Goal: Task Accomplishment & Management: Manage account settings

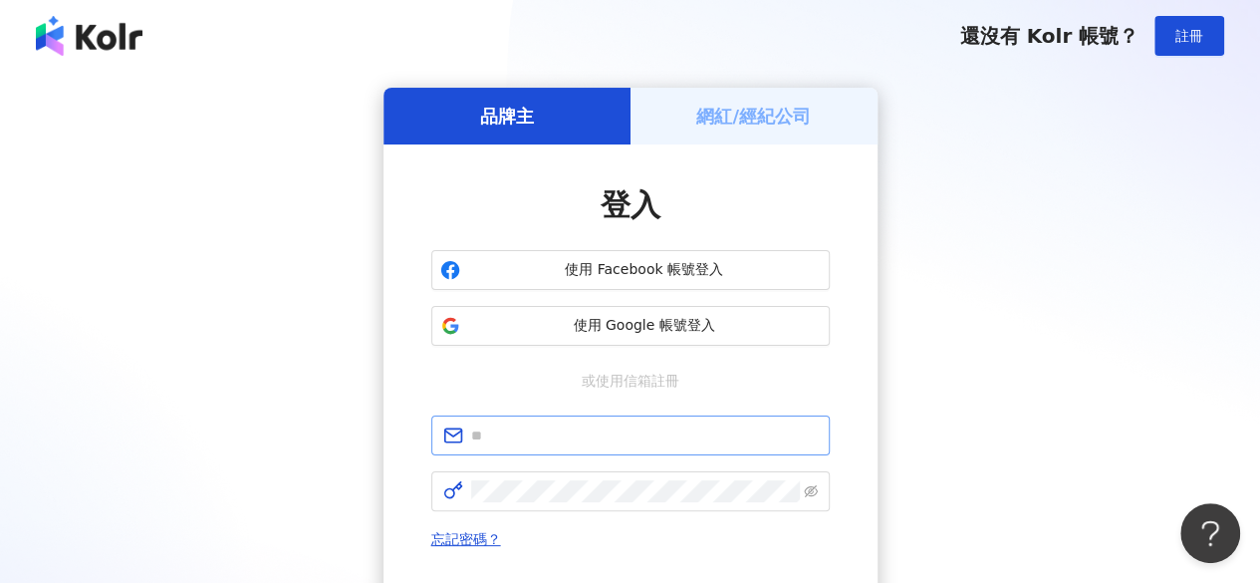
drag, startPoint x: 0, startPoint y: 0, endPoint x: 609, endPoint y: 438, distance: 750.7
click at [609, 438] on input "text" at bounding box center [644, 435] width 347 height 22
type input "**********"
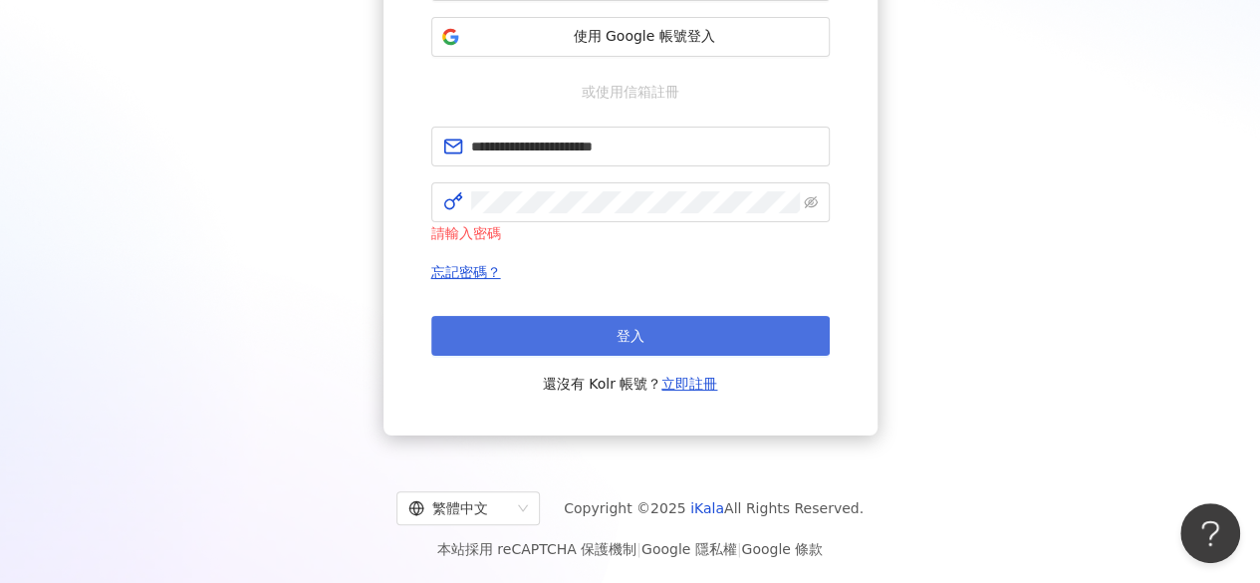
click at [681, 340] on button "登入" at bounding box center [630, 336] width 398 height 40
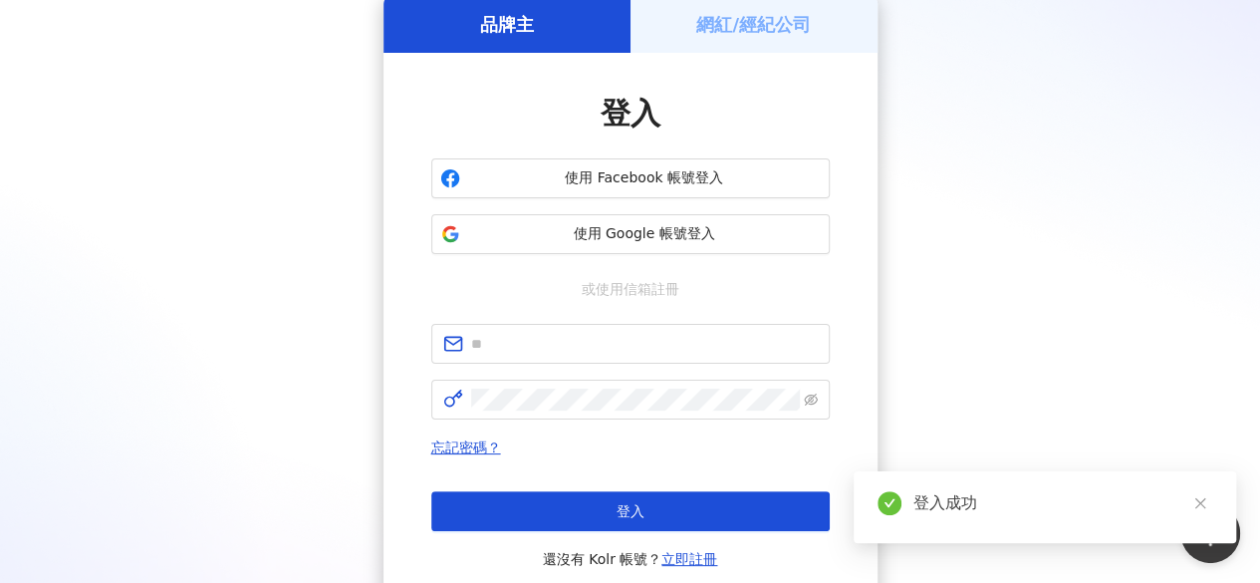
scroll to position [267, 0]
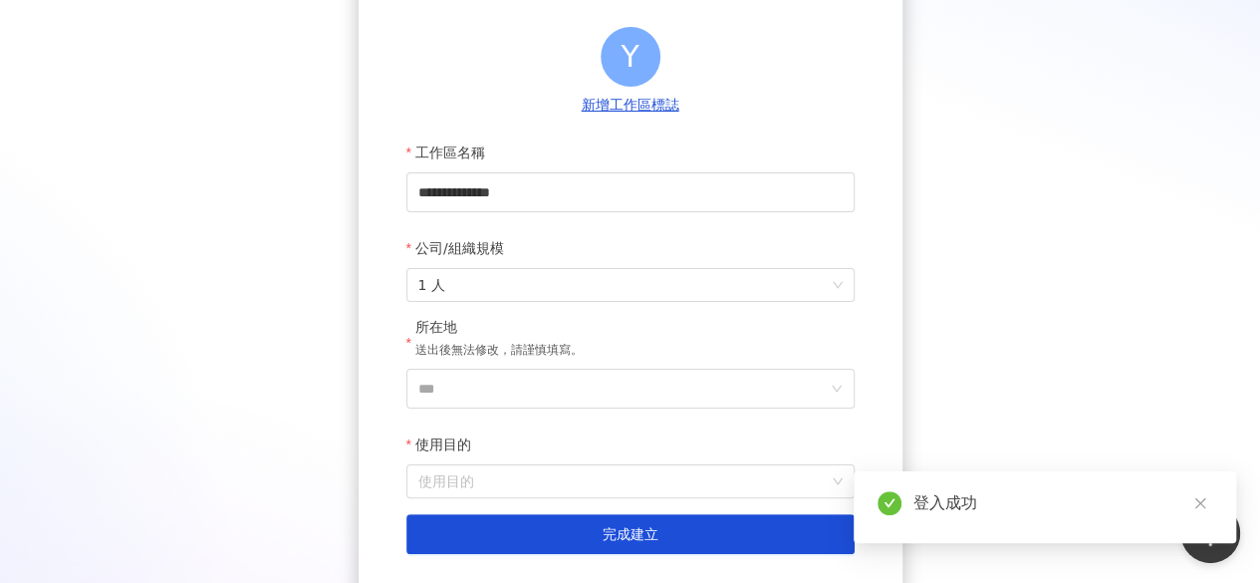
scroll to position [199, 0]
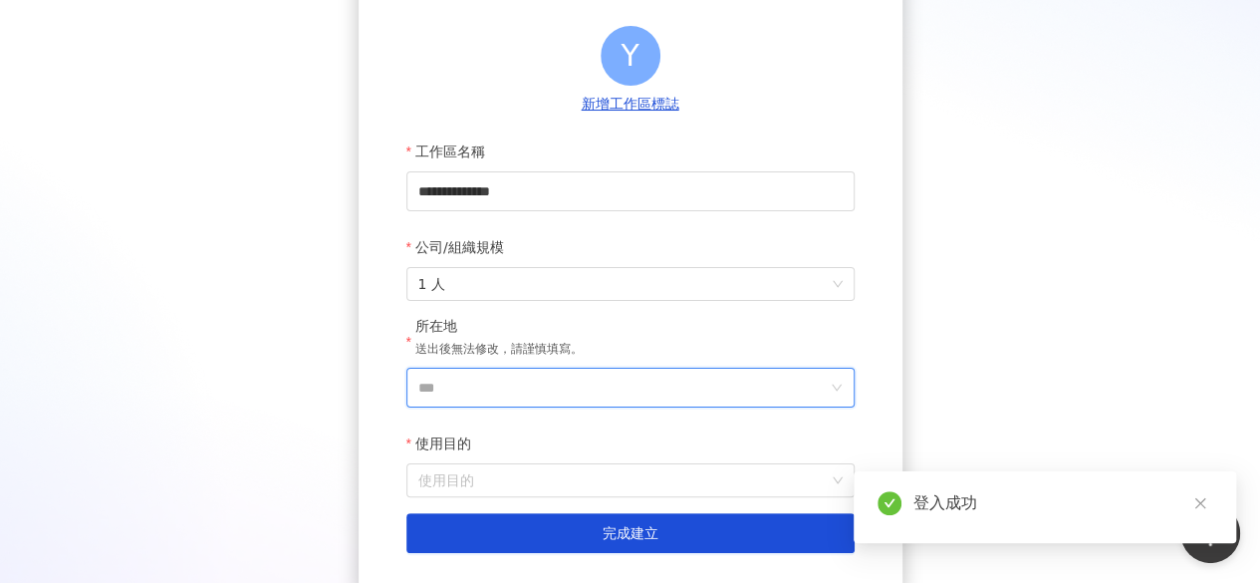
click at [580, 389] on input "***" at bounding box center [622, 387] width 408 height 38
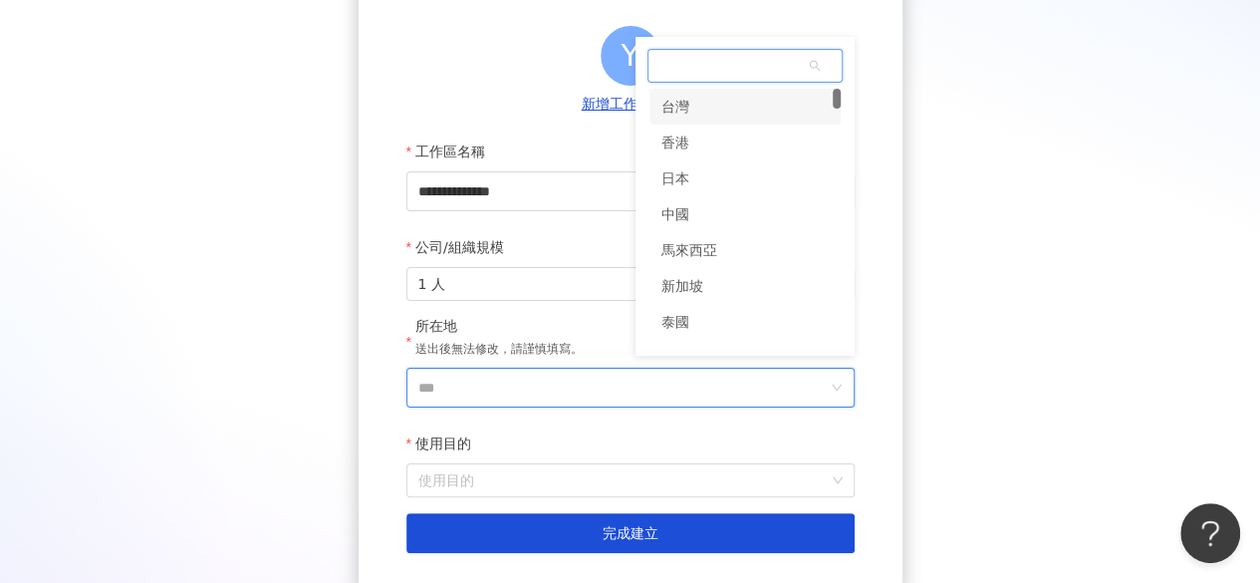
click at [753, 115] on div "台灣" at bounding box center [744, 107] width 191 height 36
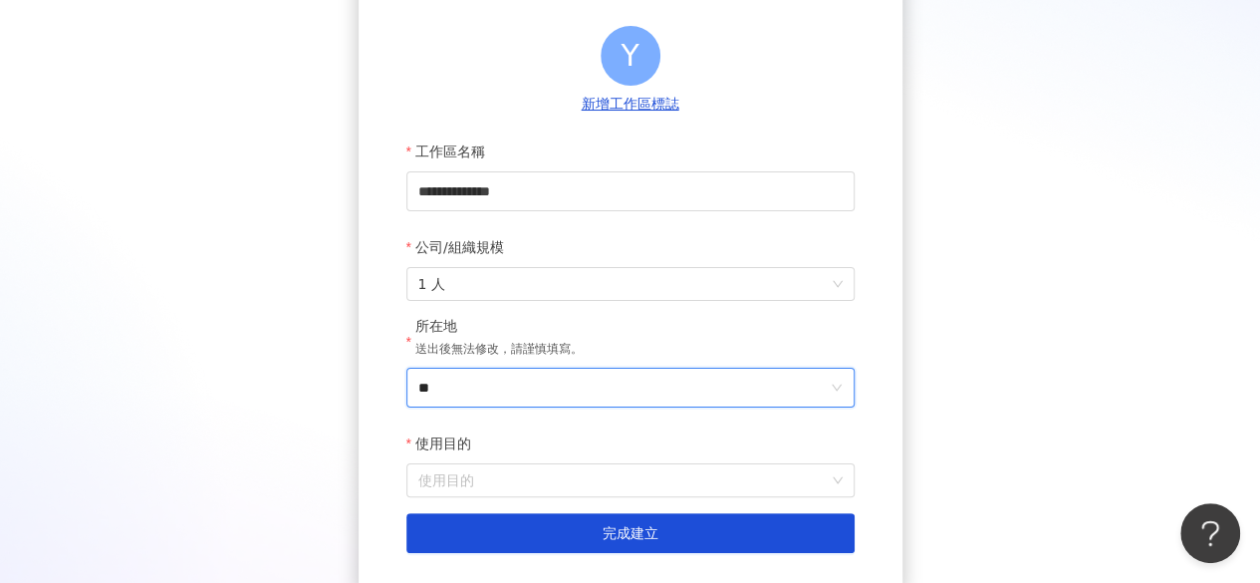
click at [613, 397] on input "**" at bounding box center [622, 387] width 408 height 38
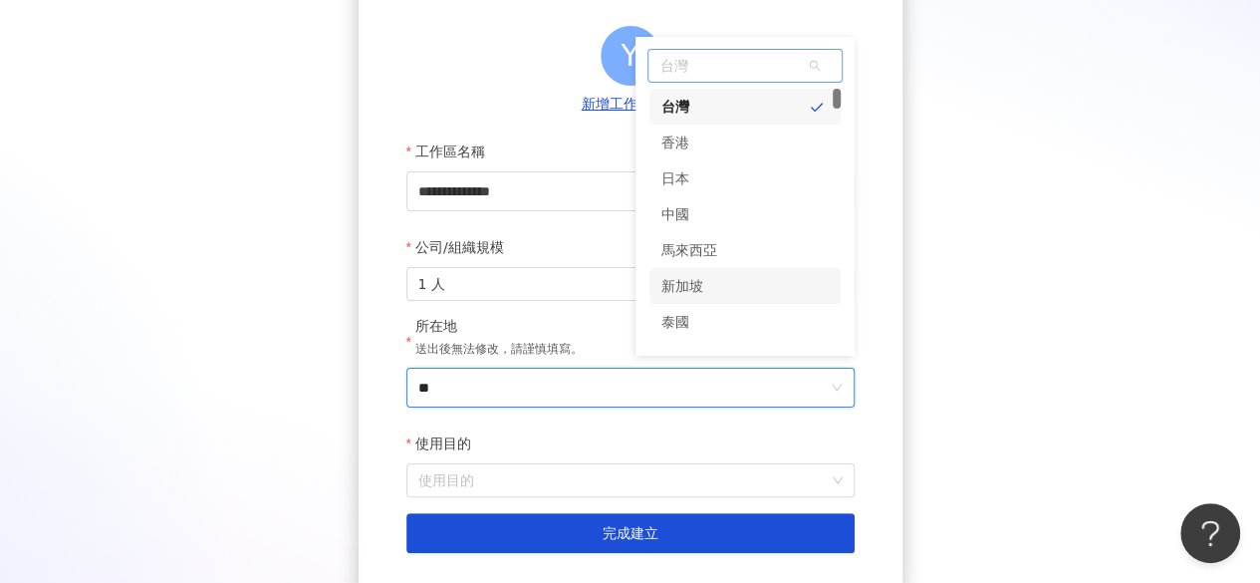
click at [726, 294] on div "新加坡" at bounding box center [744, 286] width 191 height 36
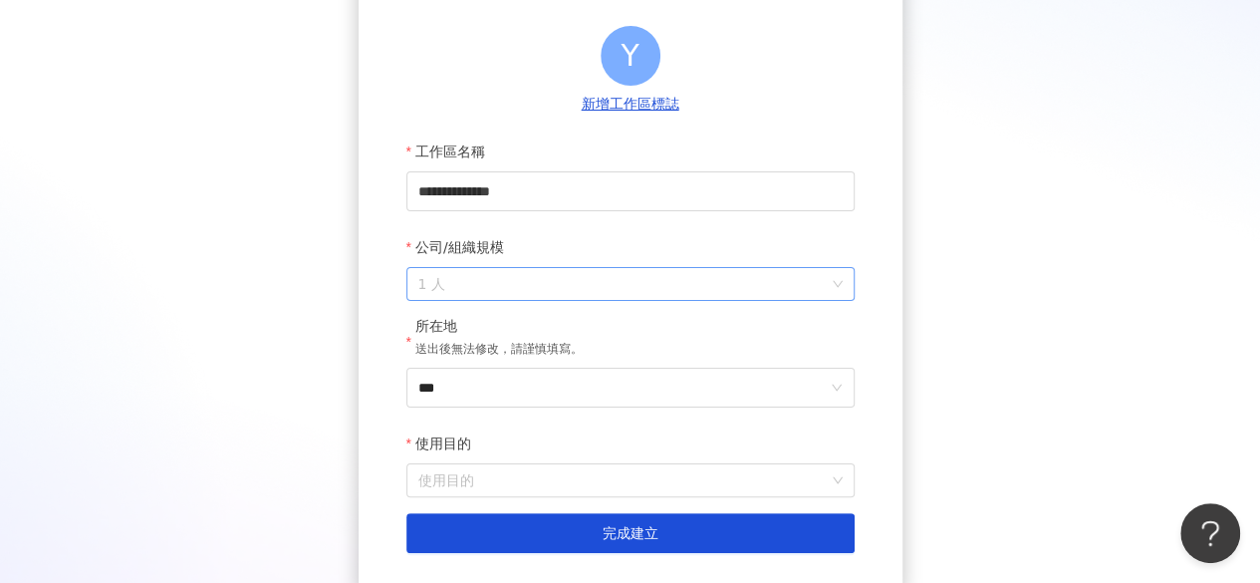
click at [651, 276] on span "1 人" at bounding box center [630, 284] width 424 height 32
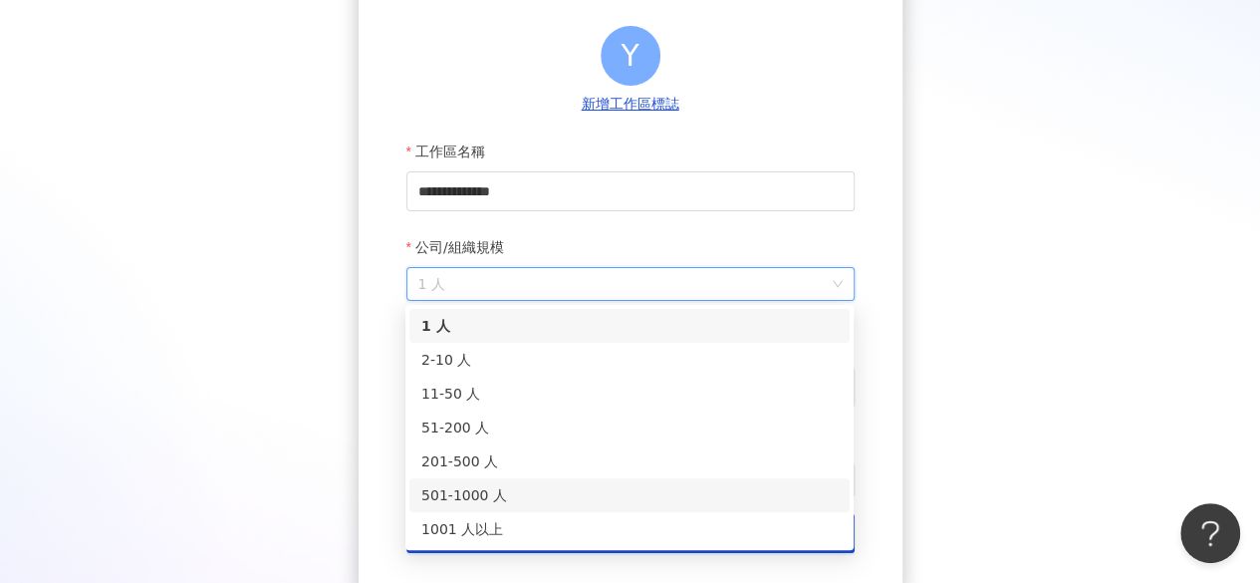
click at [622, 486] on div "501-1000 人" at bounding box center [629, 495] width 416 height 22
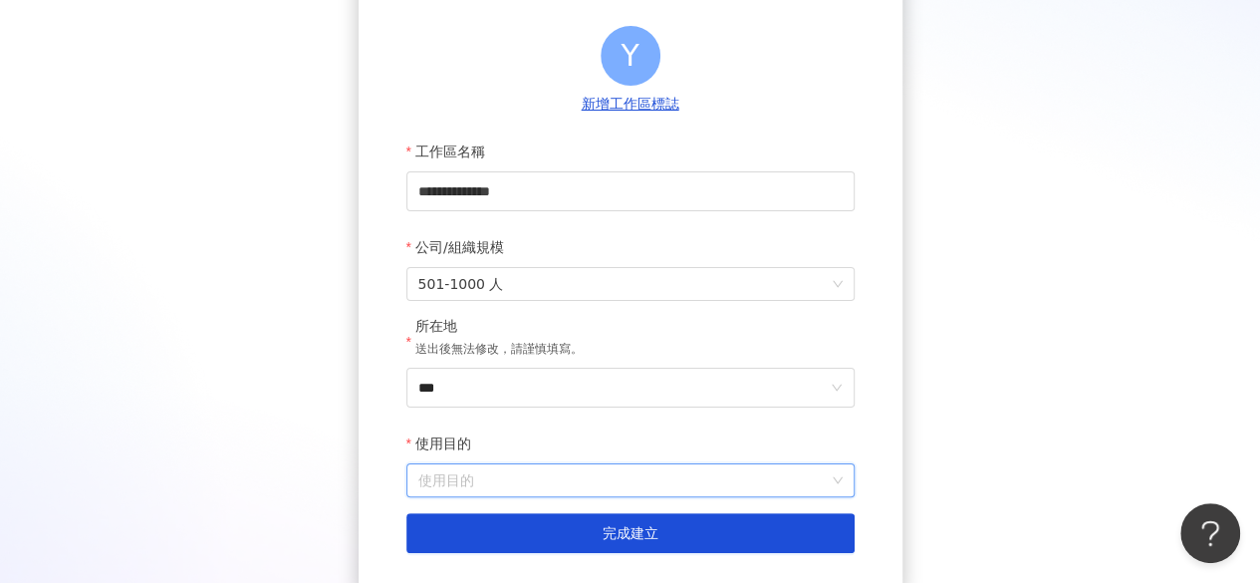
click at [617, 478] on input "使用目的" at bounding box center [630, 480] width 424 height 32
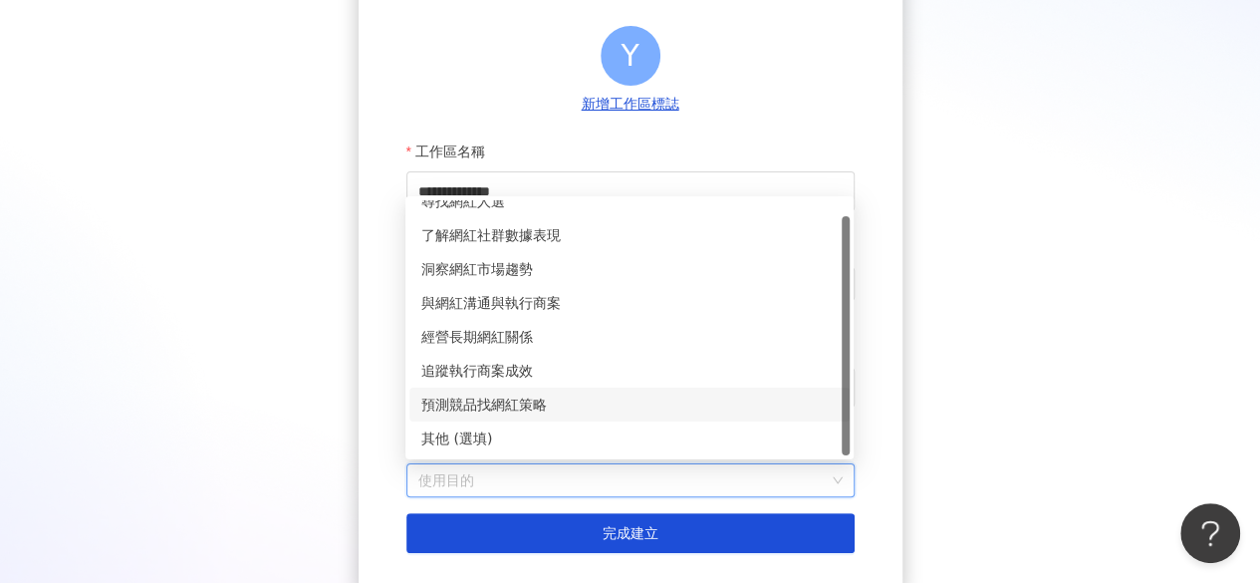
scroll to position [0, 0]
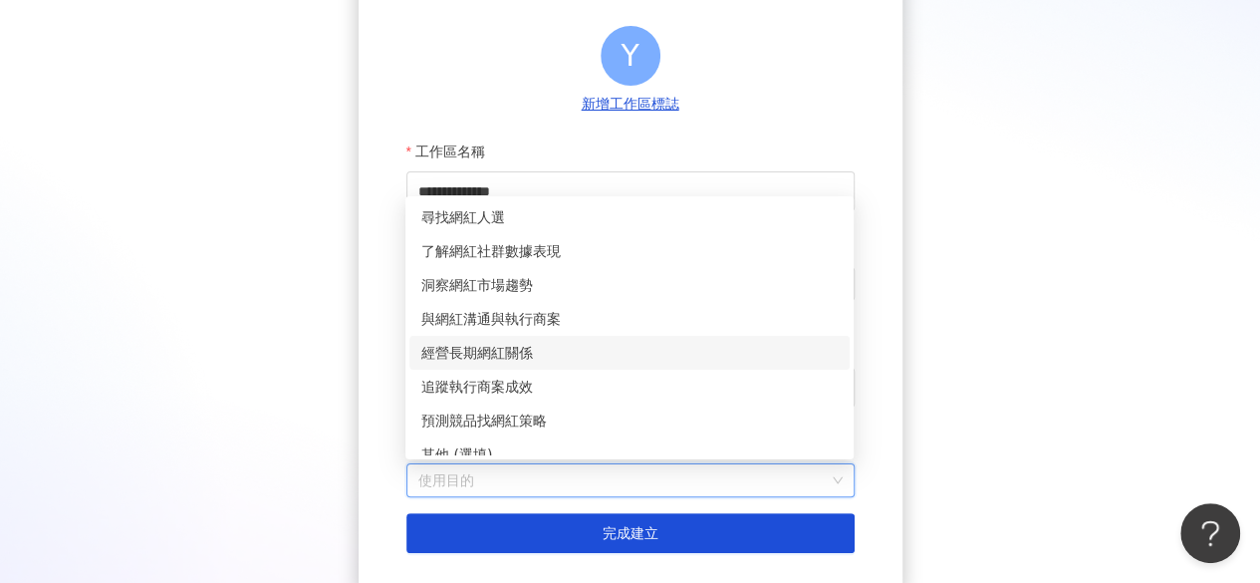
click at [632, 359] on div "經營長期網紅關係" at bounding box center [629, 353] width 416 height 22
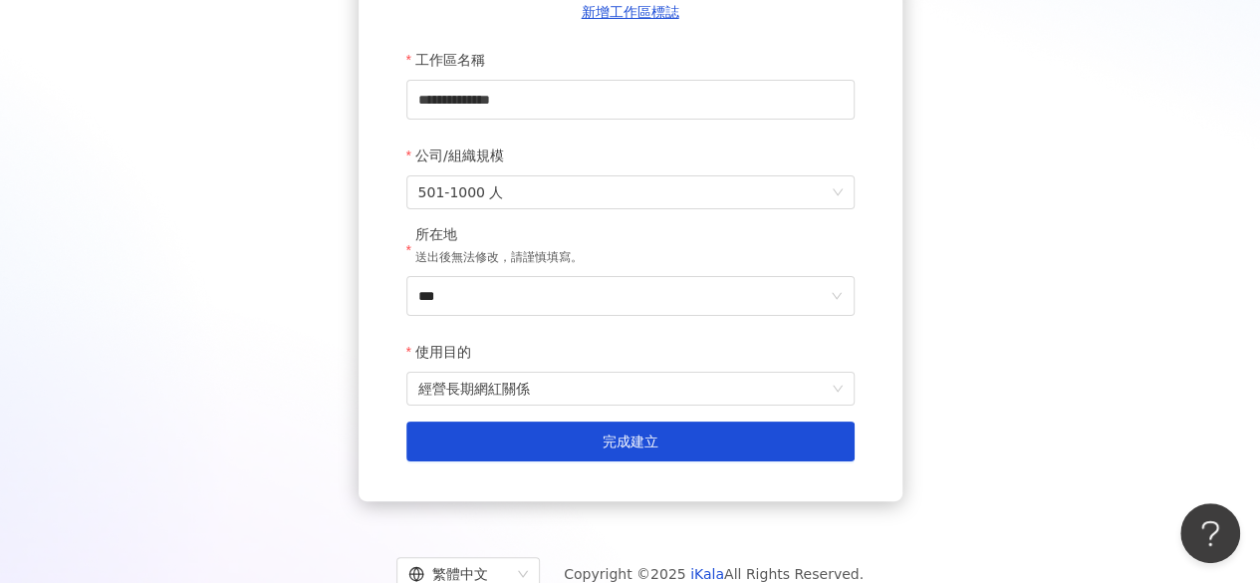
scroll to position [359, 0]
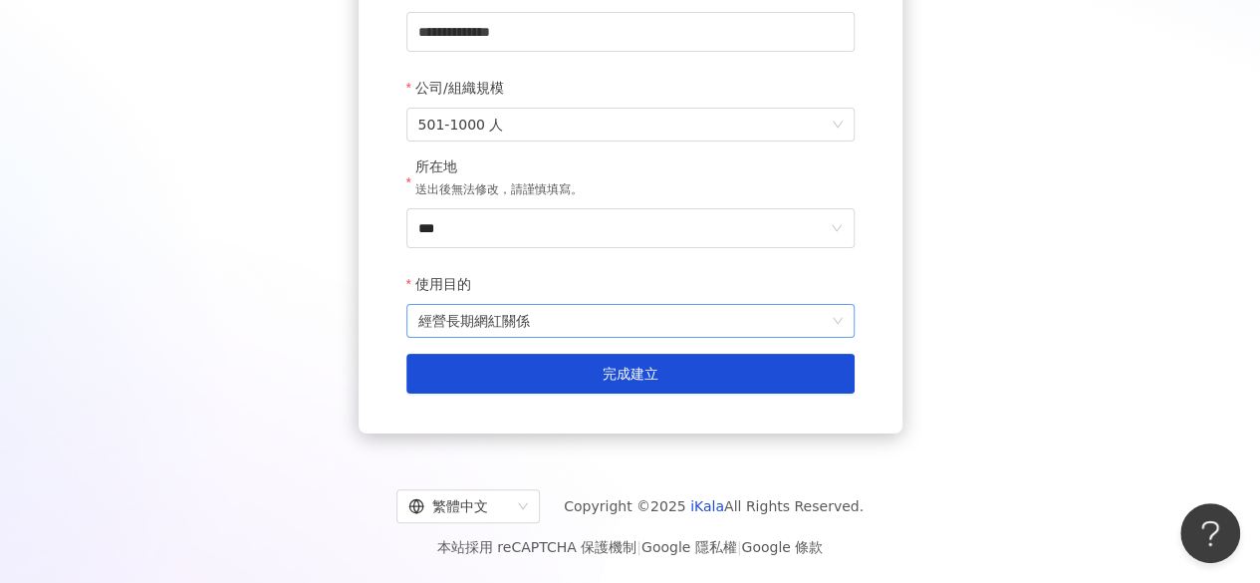
click at [671, 323] on span "經營長期網紅關係" at bounding box center [630, 321] width 424 height 32
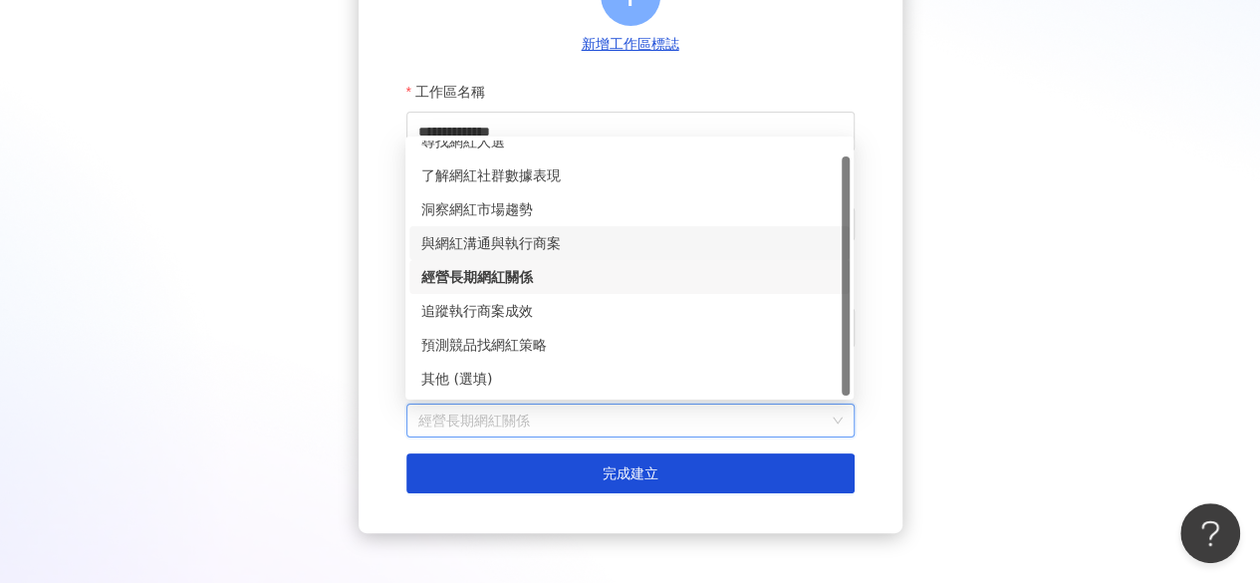
scroll to position [0, 0]
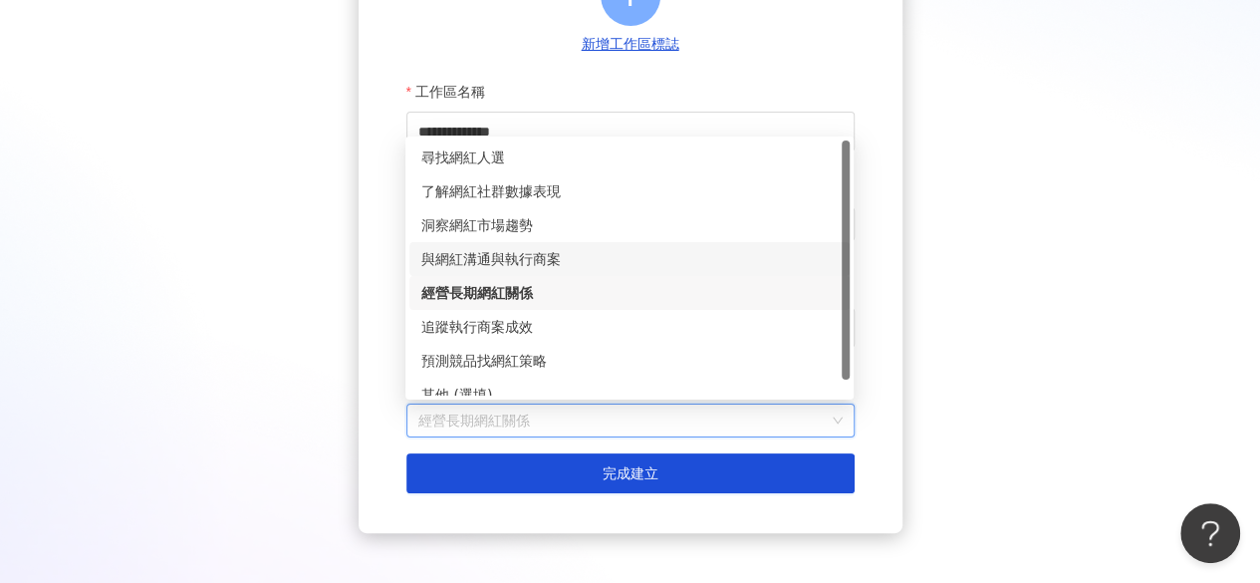
click at [1001, 276] on div "**********" at bounding box center [630, 181] width 1212 height 704
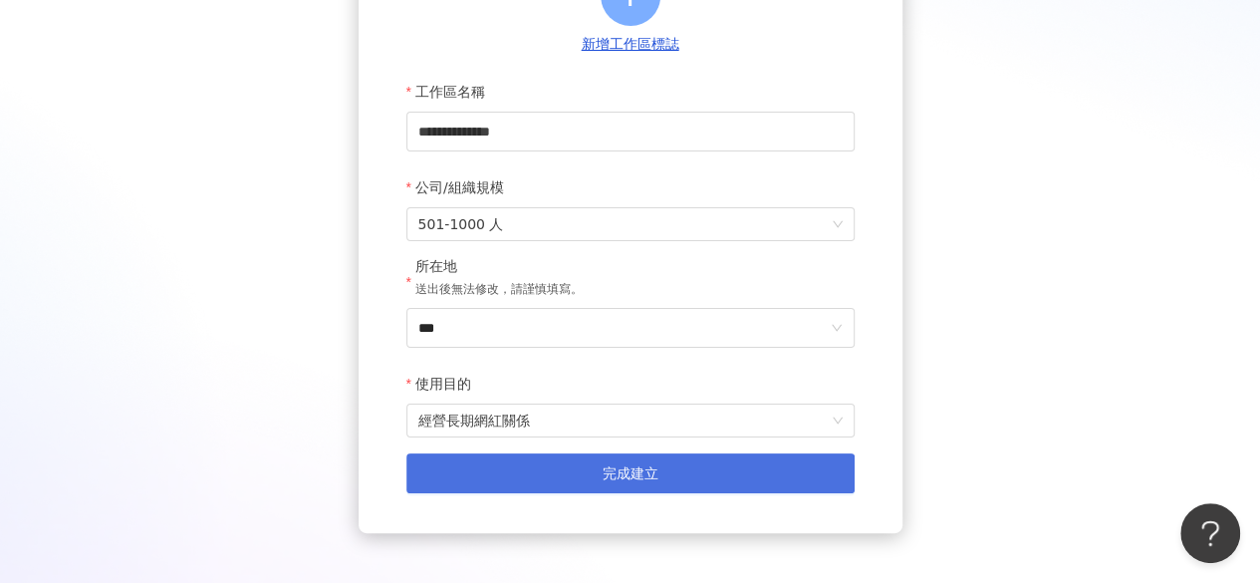
click at [705, 473] on button "完成建立" at bounding box center [630, 473] width 448 height 40
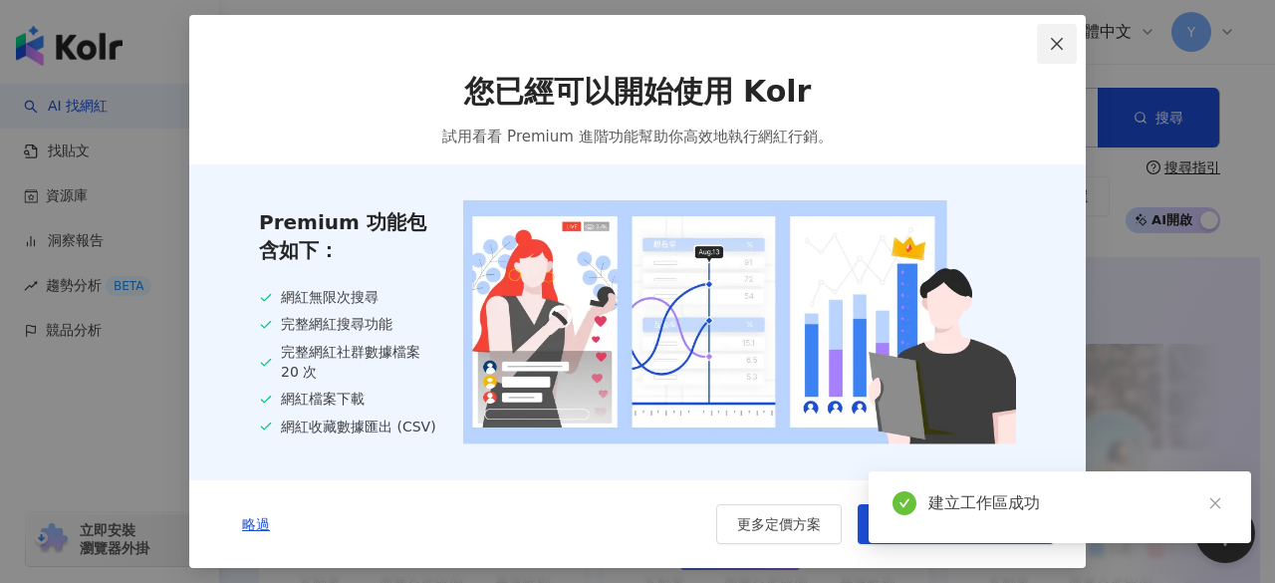
click at [1051, 41] on icon "close" at bounding box center [1057, 44] width 16 height 16
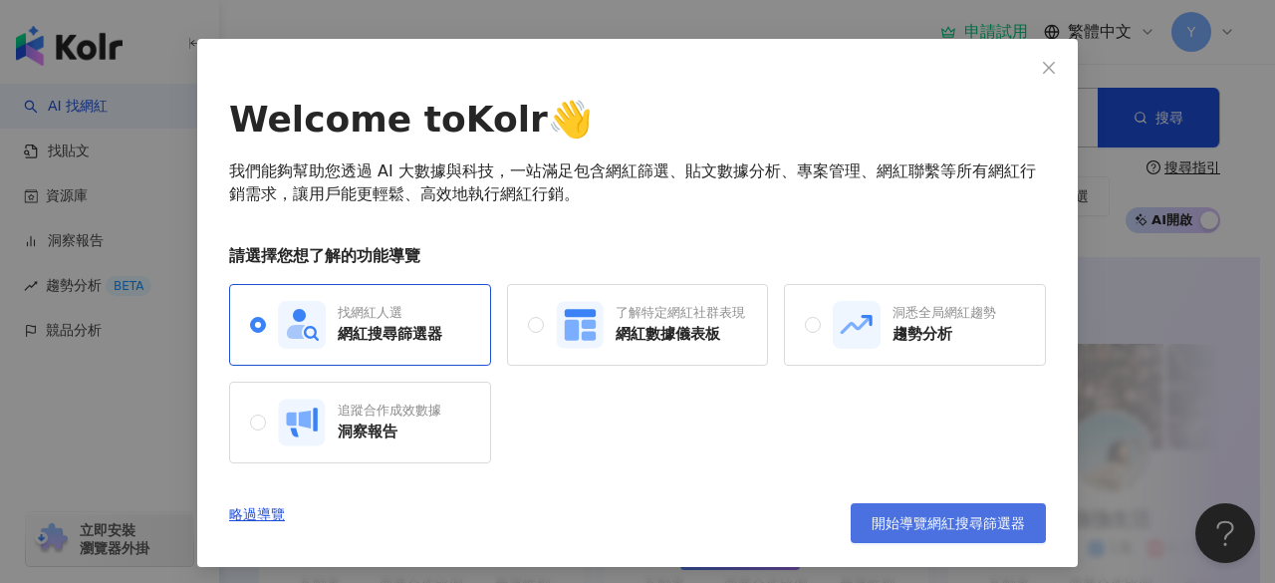
scroll to position [66, 0]
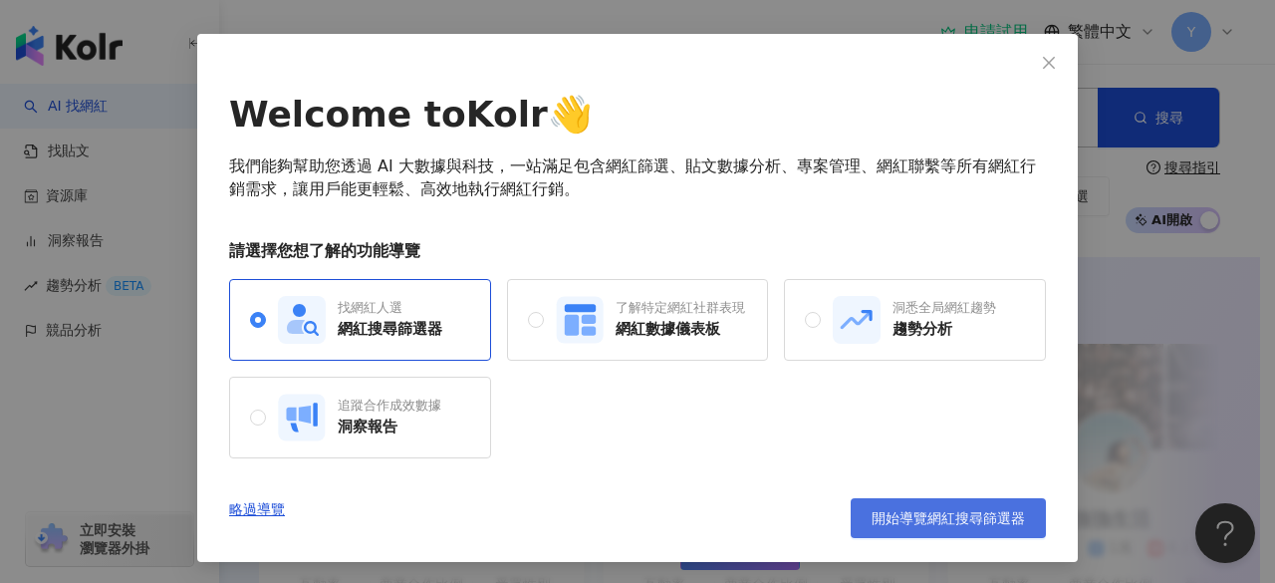
click at [946, 521] on span "開始導覽網紅搜尋篩選器" at bounding box center [947, 518] width 153 height 16
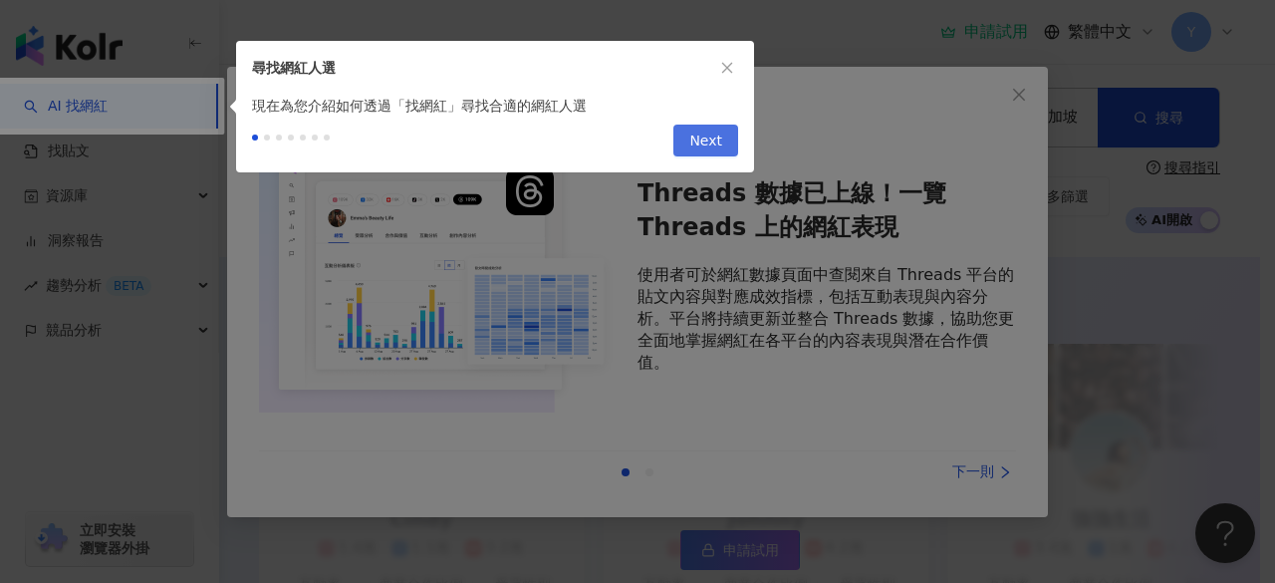
click at [724, 135] on button "Next" at bounding box center [705, 140] width 65 height 32
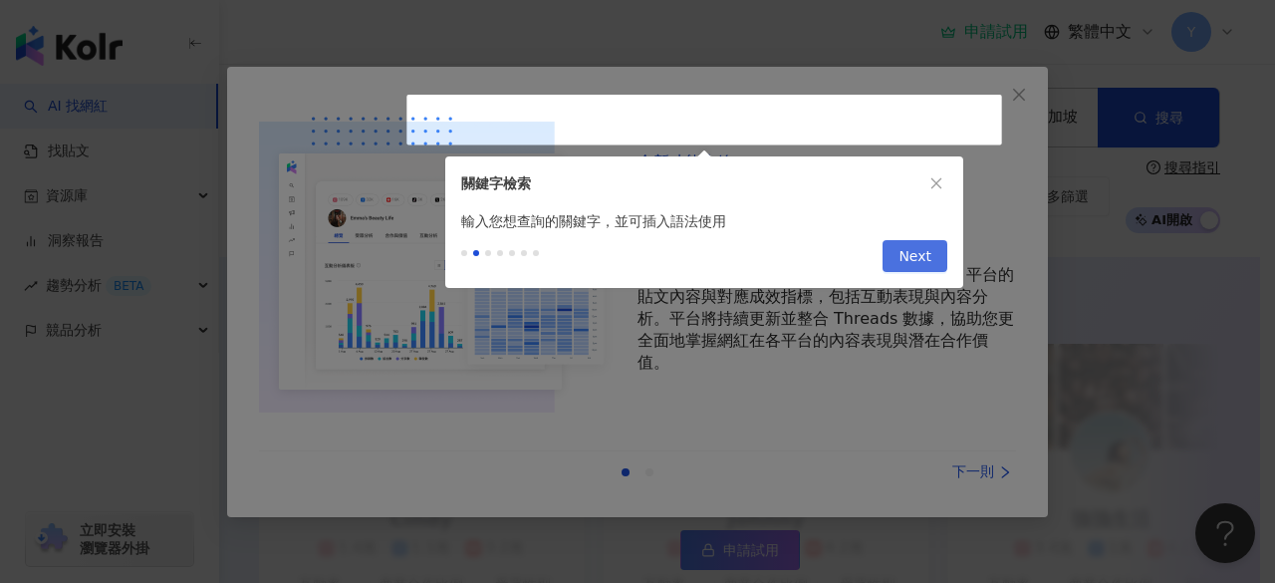
type input "**********"
click at [911, 260] on span "Next" at bounding box center [914, 257] width 33 height 32
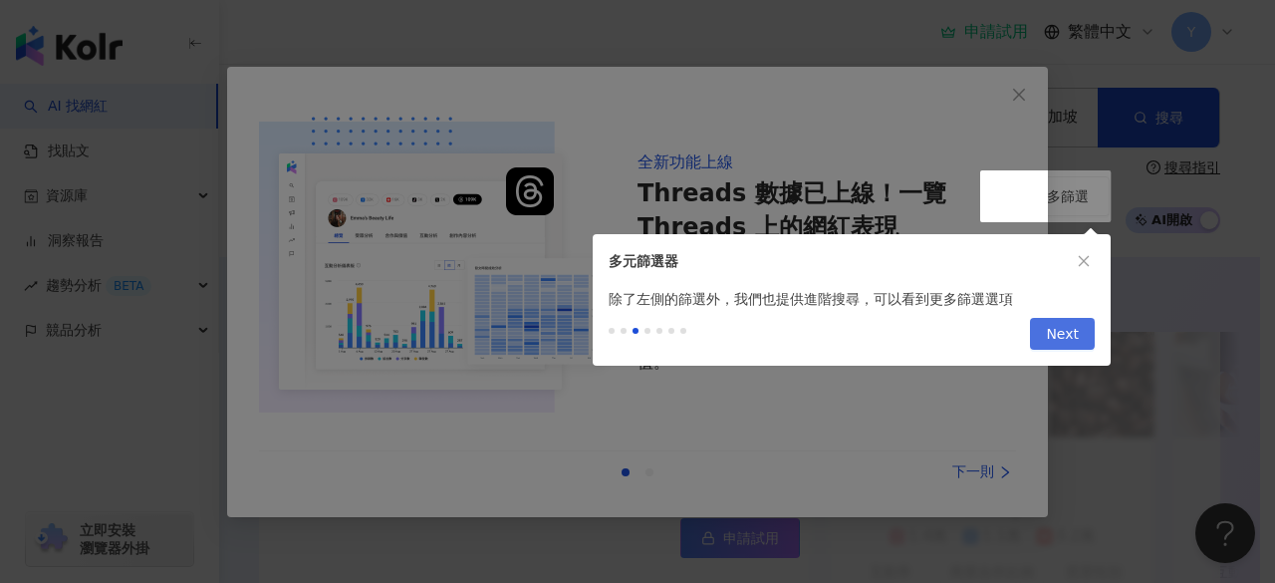
click at [1057, 326] on span "Next" at bounding box center [1062, 335] width 33 height 32
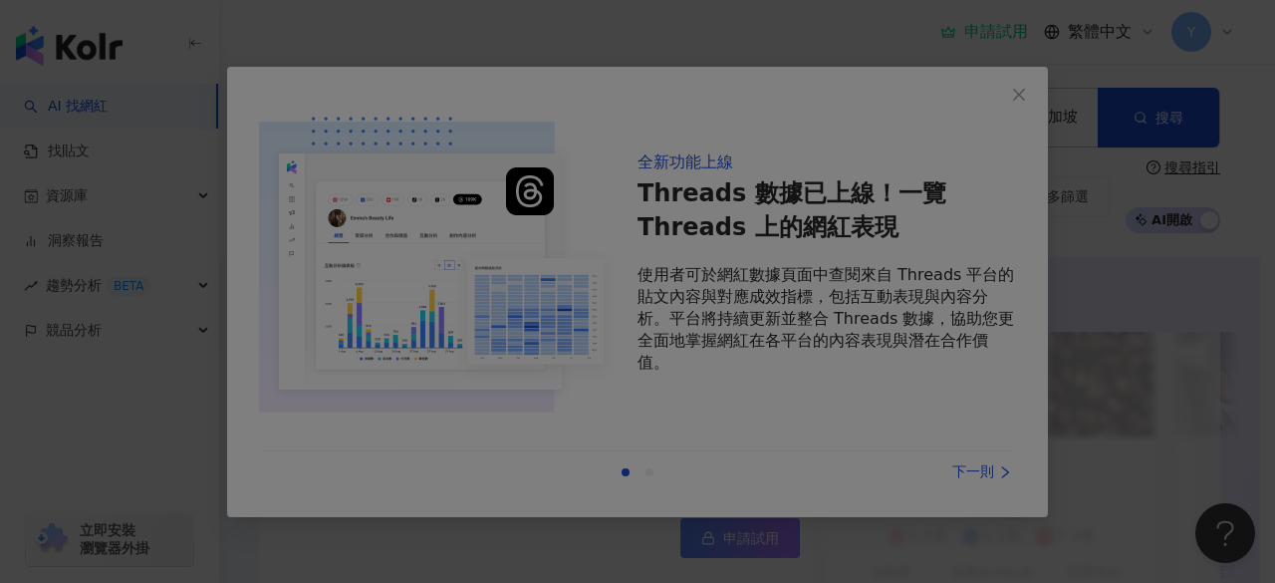
click at [1016, 99] on div at bounding box center [637, 291] width 1275 height 583
click at [1024, 95] on div at bounding box center [637, 291] width 1275 height 583
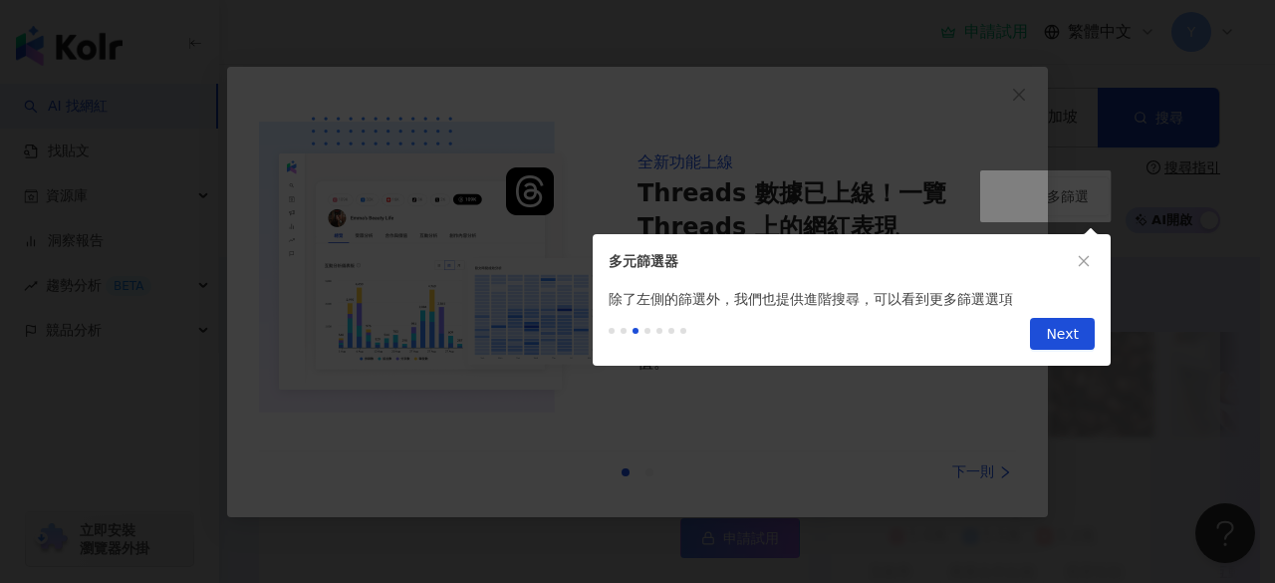
click at [1024, 95] on div at bounding box center [637, 291] width 1275 height 583
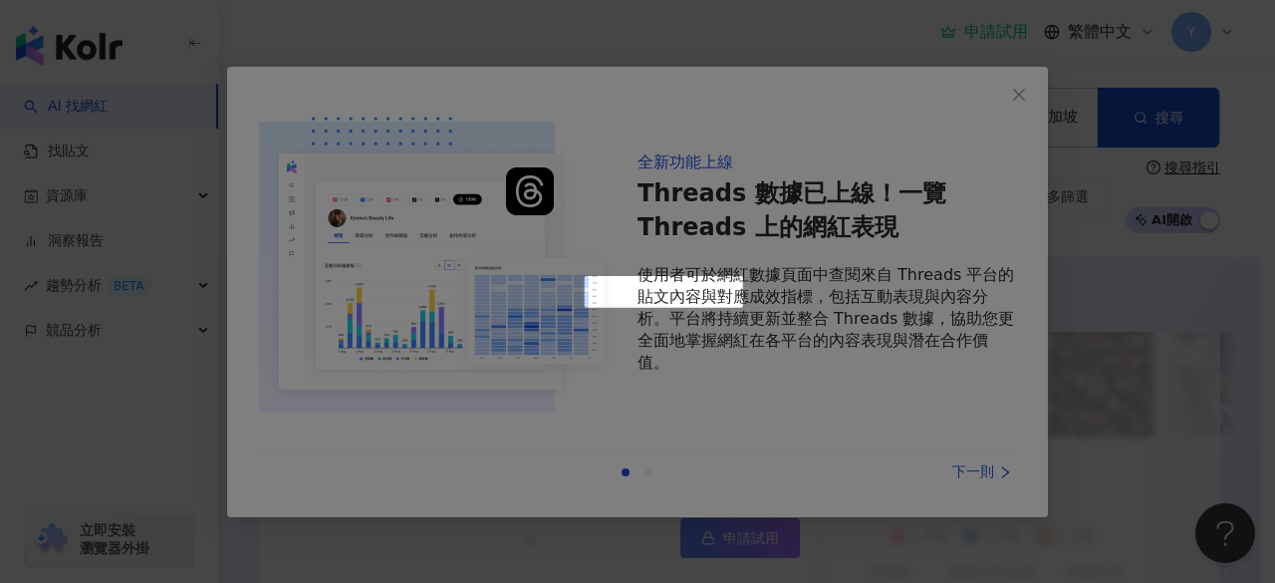
scroll to position [664, 0]
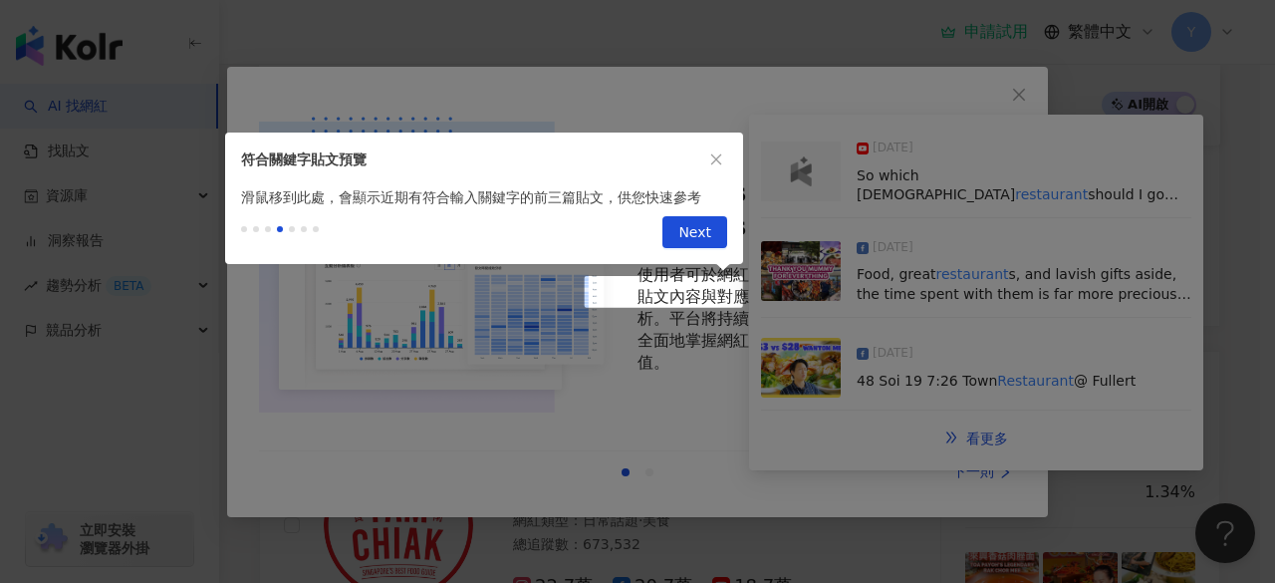
click at [967, 77] on div at bounding box center [637, 291] width 1275 height 583
click at [716, 155] on icon "close" at bounding box center [716, 159] width 14 height 14
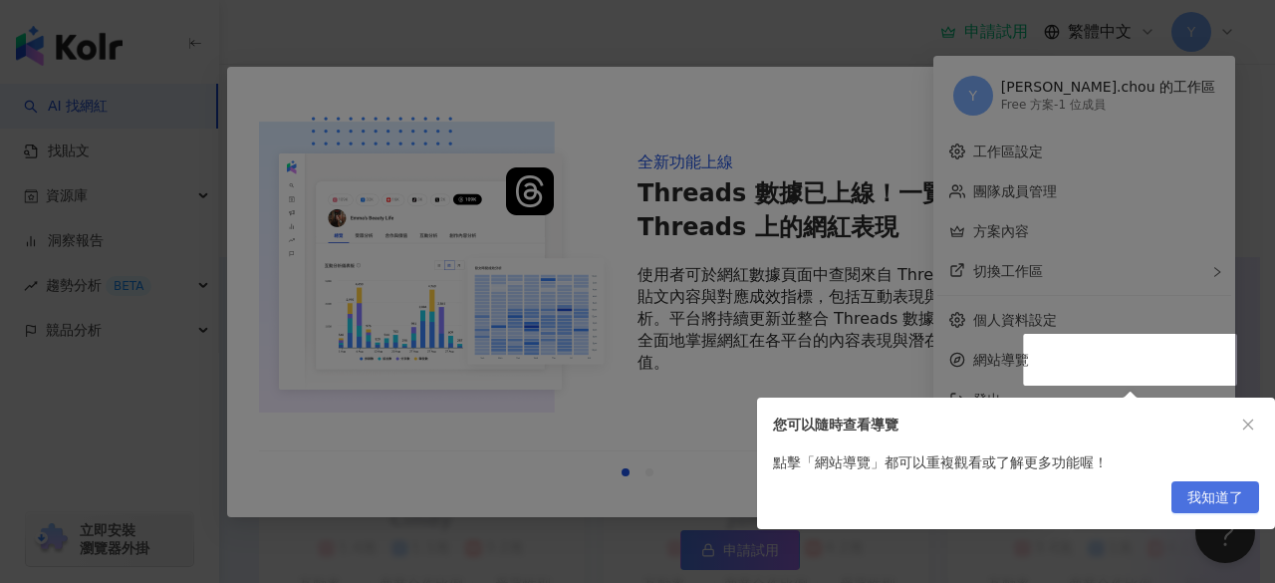
click at [1231, 494] on span "我知道了" at bounding box center [1215, 498] width 56 height 32
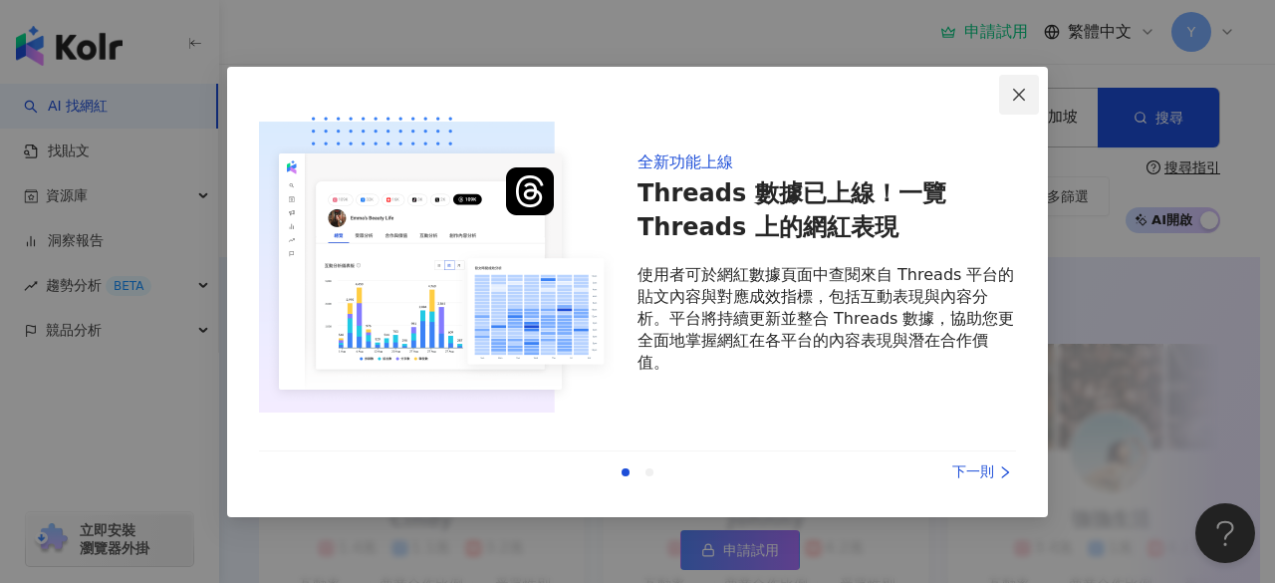
click at [1023, 93] on icon "close" at bounding box center [1019, 95] width 16 height 16
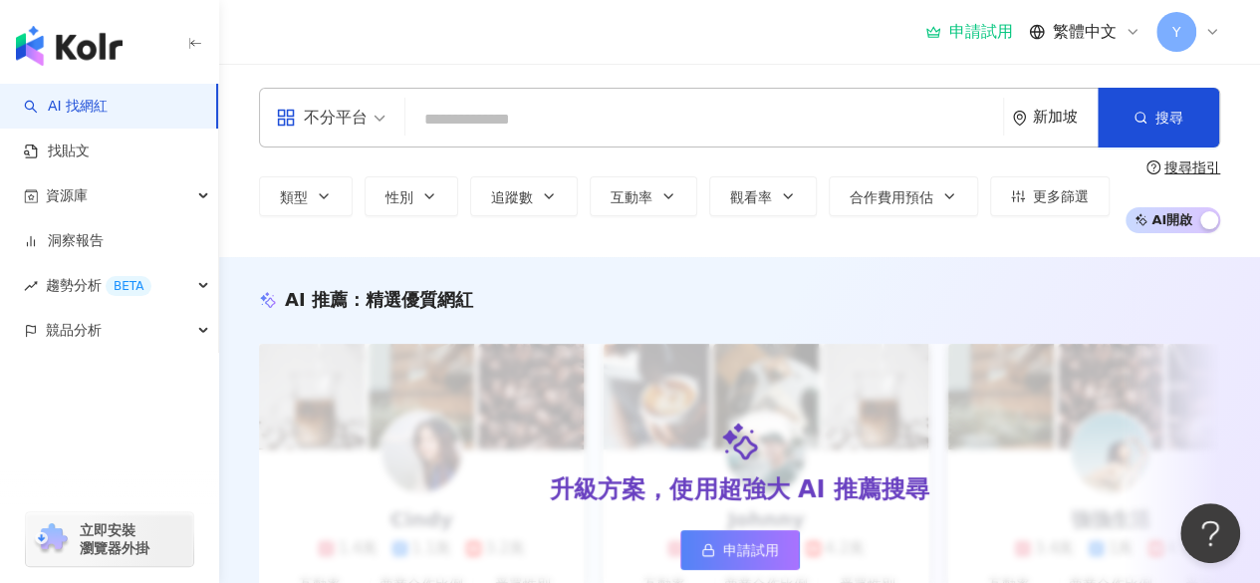
click at [995, 38] on div "申請試用" at bounding box center [969, 32] width 88 height 20
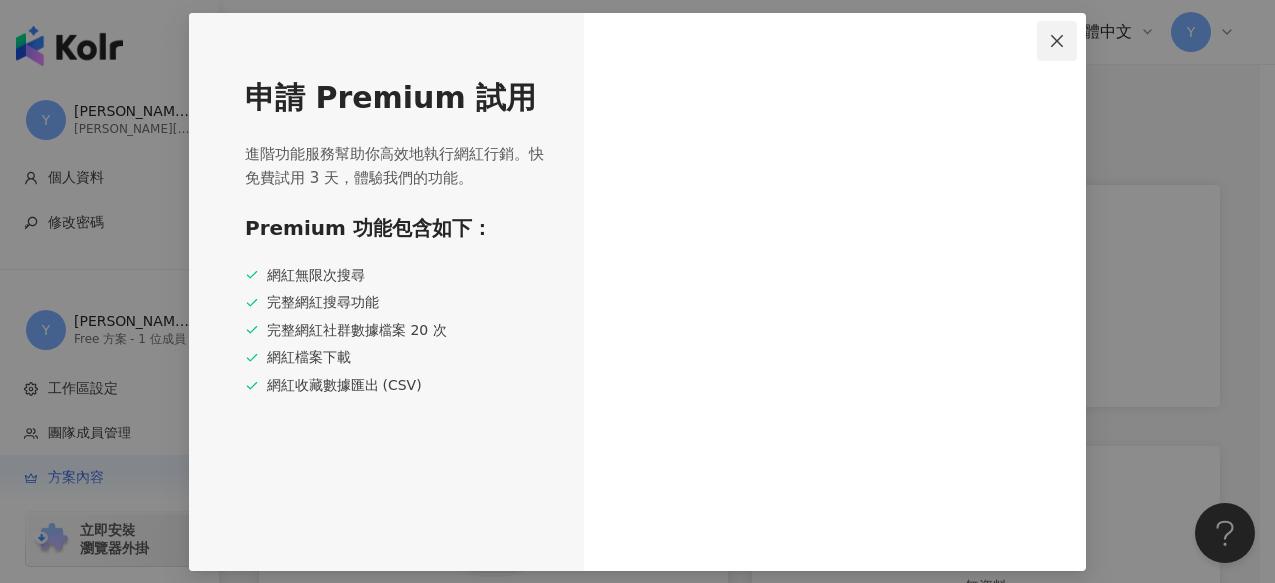
click at [1068, 43] on span "Close" at bounding box center [1057, 41] width 40 height 16
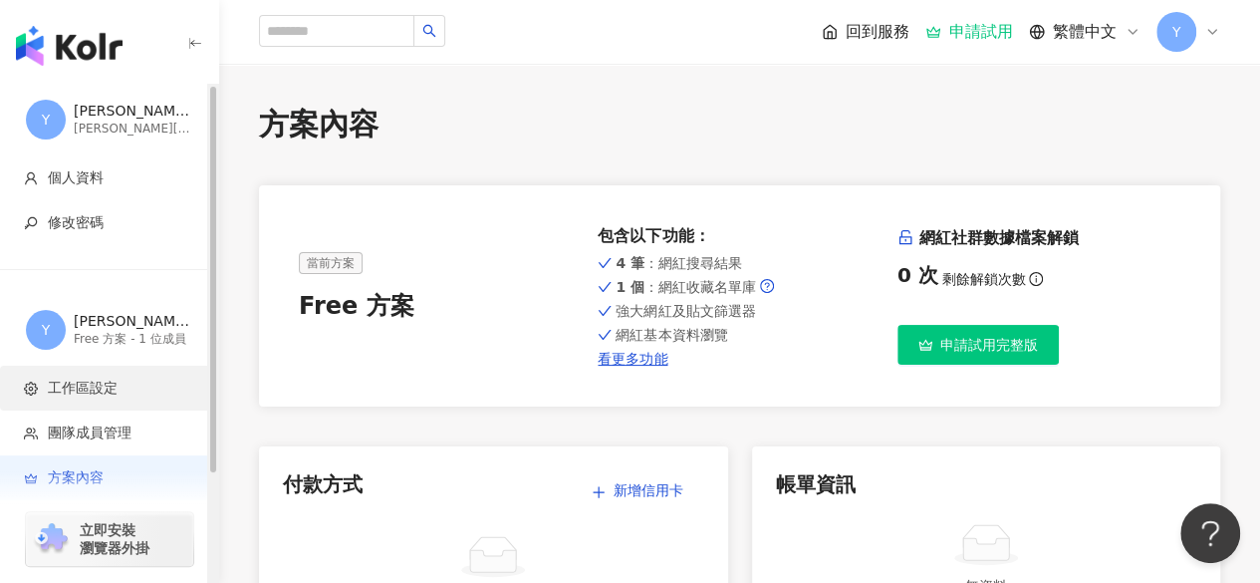
click at [103, 397] on li "工作區設定" at bounding box center [109, 387] width 218 height 45
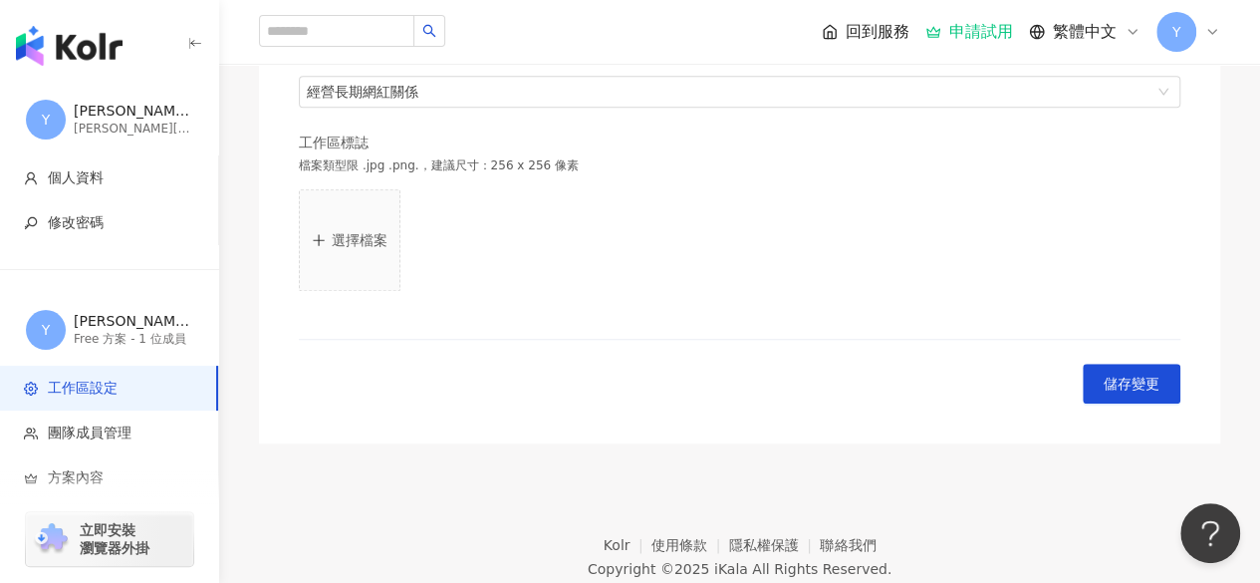
scroll to position [589, 0]
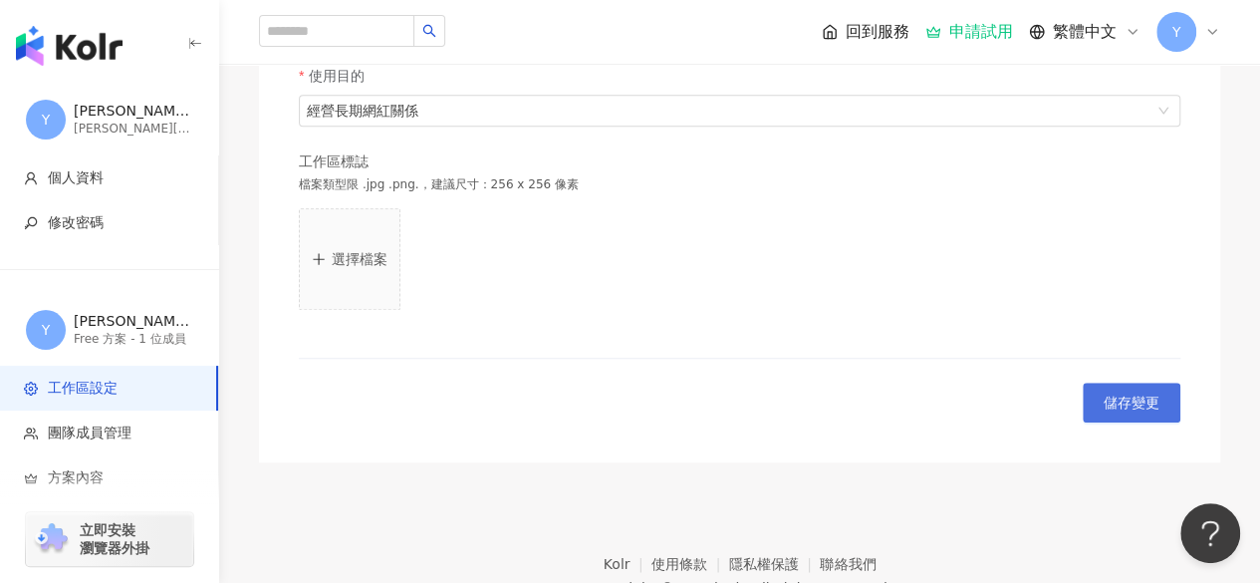
click at [1135, 394] on span "儲存變更" at bounding box center [1131, 402] width 56 height 16
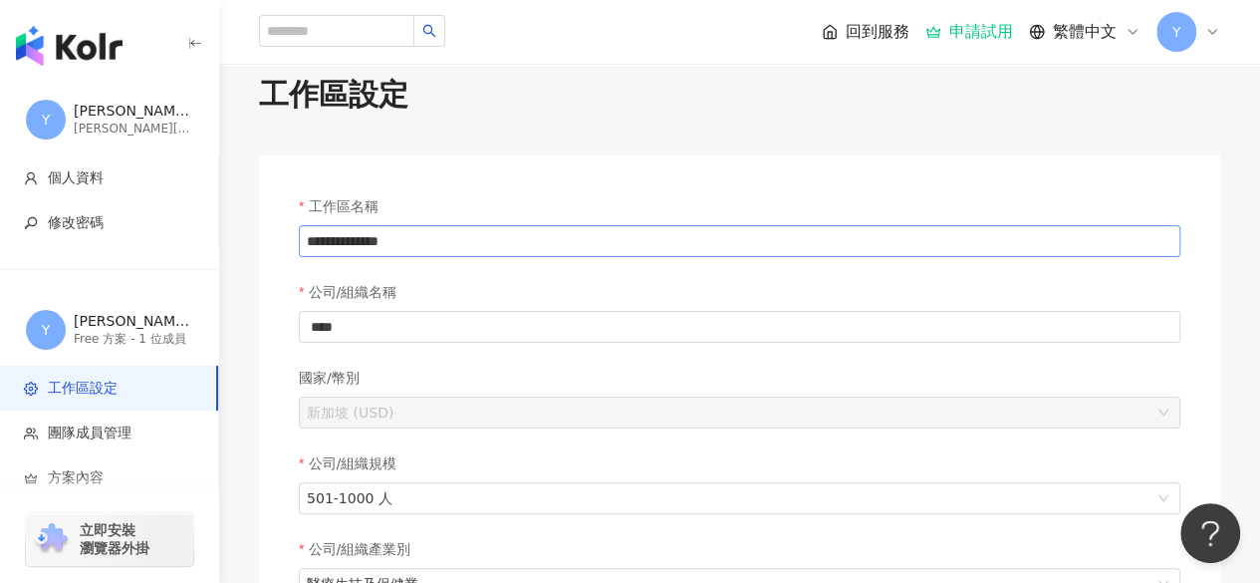
scroll to position [0, 0]
